Goal: Go to known website: Access a specific website the user already knows

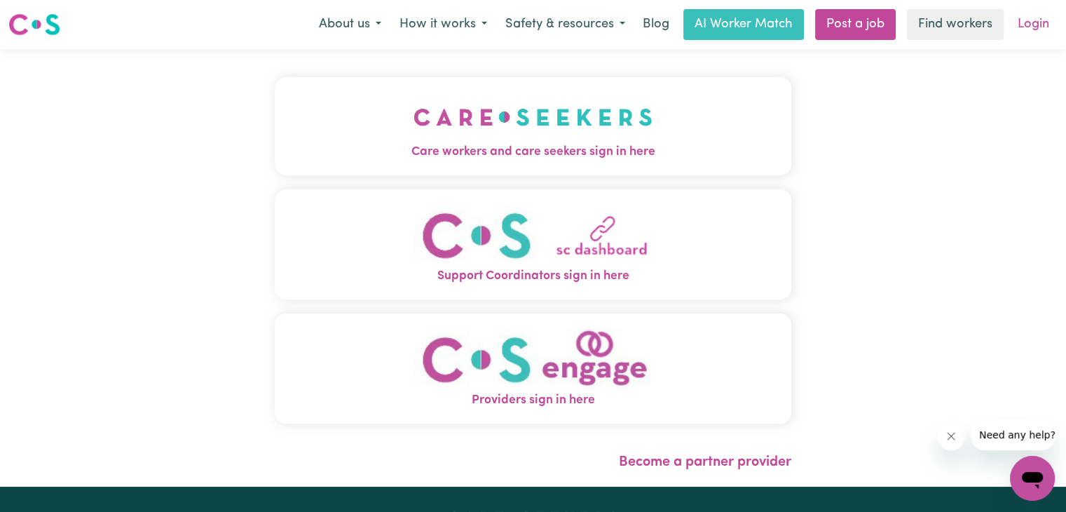
click at [1035, 24] on link "Login" at bounding box center [1033, 24] width 48 height 31
click at [517, 248] on img "Support Coordinators sign in here" at bounding box center [533, 235] width 239 height 64
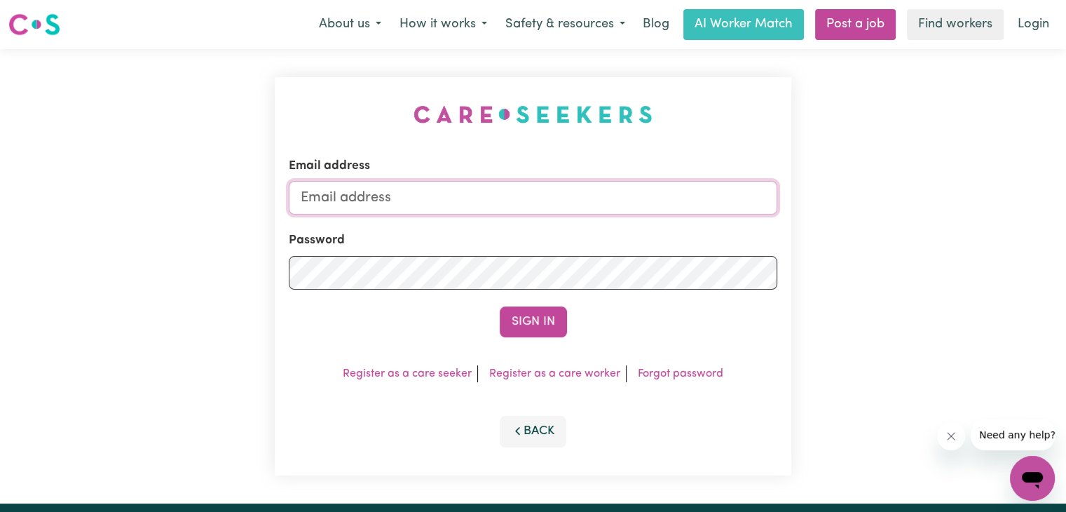
type input "schedulers@knc.org.au"
click at [537, 318] on button "Sign In" at bounding box center [533, 321] width 67 height 31
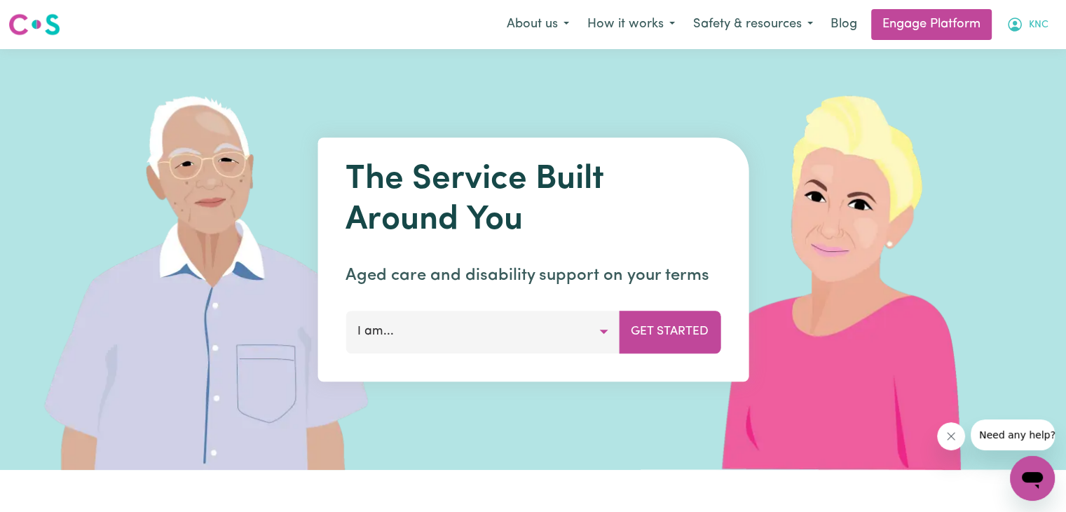
click at [1040, 23] on span "KNC" at bounding box center [1039, 25] width 20 height 15
click at [624, 149] on div "The Service Built Around You Aged care and disability support on your terms I a…" at bounding box center [533, 259] width 431 height 244
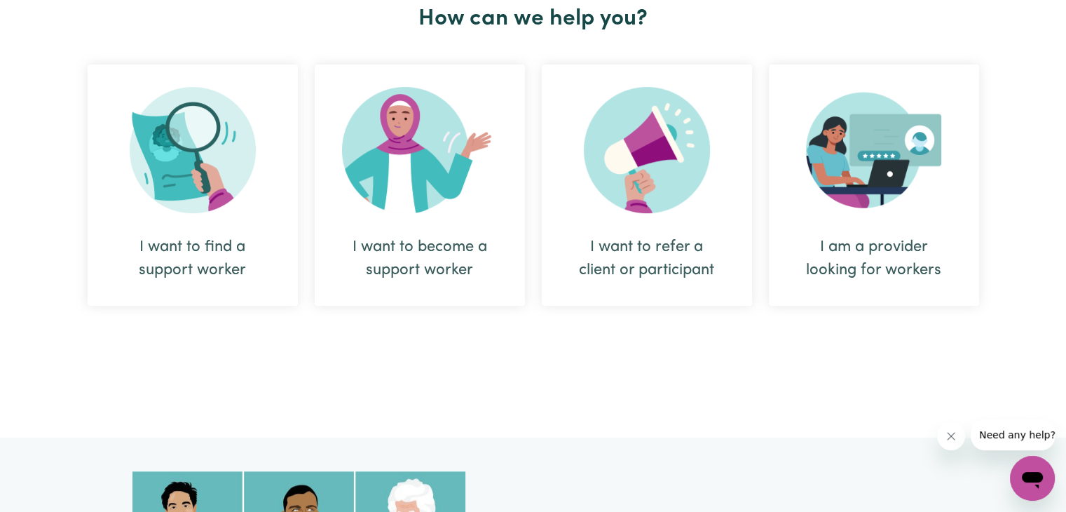
scroll to position [561, 0]
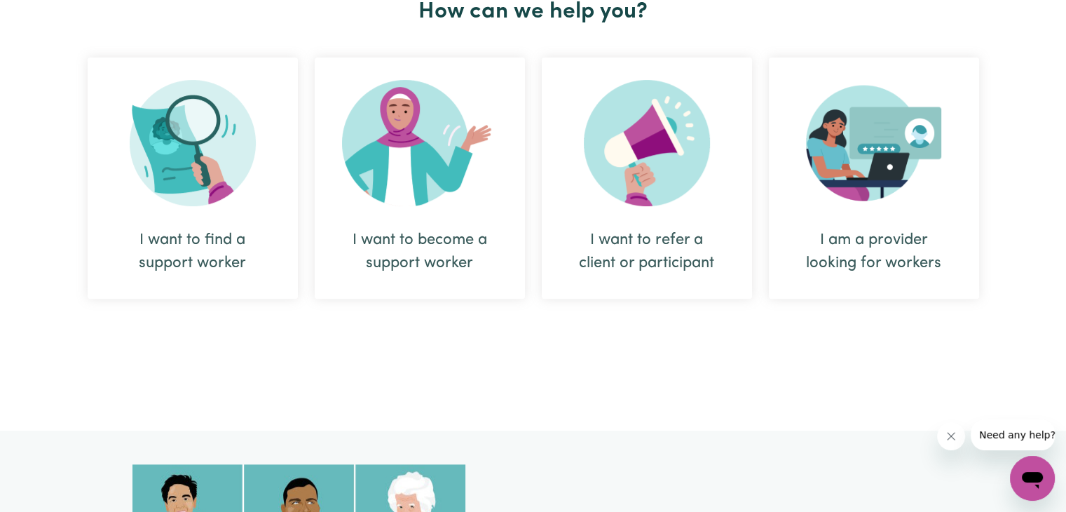
click at [866, 247] on div "I am a provider looking for workers" at bounding box center [874, 252] width 143 height 46
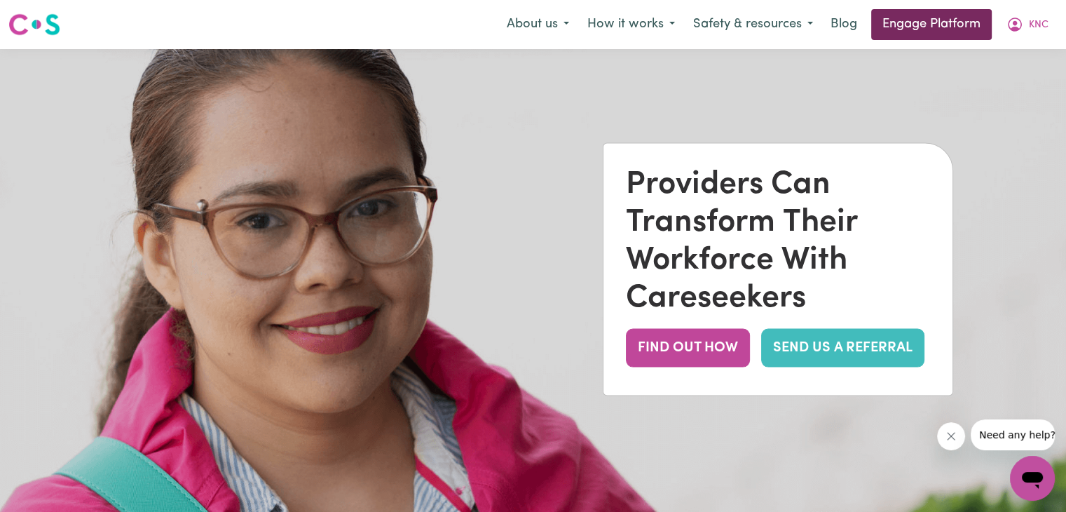
click at [920, 18] on link "Engage Platform" at bounding box center [931, 24] width 121 height 31
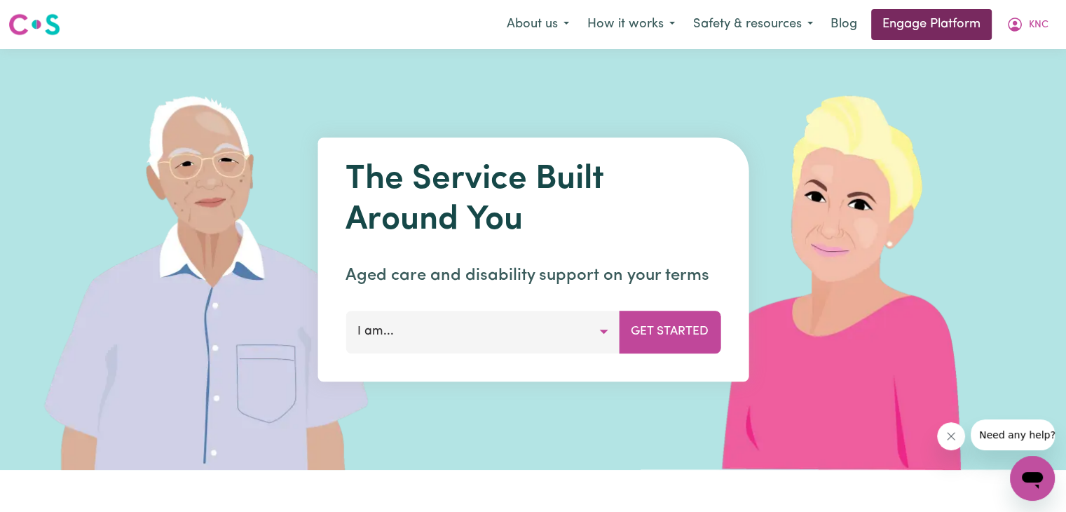
click at [934, 16] on link "Engage Platform" at bounding box center [931, 24] width 121 height 31
